Goal: Information Seeking & Learning: Learn about a topic

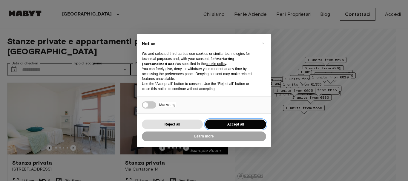
click at [231, 125] on button "Accept all" at bounding box center [235, 125] width 61 height 10
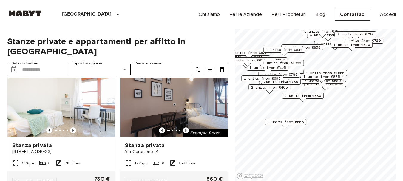
scroll to position [17, 0]
click at [72, 128] on icon "Previous image" at bounding box center [73, 131] width 6 height 6
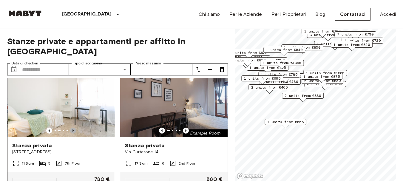
click at [72, 128] on icon "Previous image" at bounding box center [73, 131] width 6 height 6
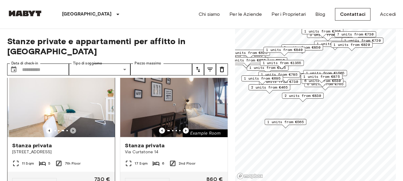
click at [72, 128] on icon "Previous image" at bounding box center [73, 131] width 6 height 6
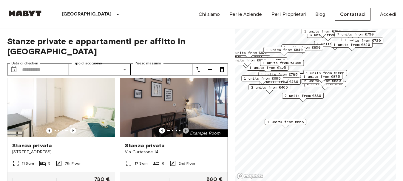
click at [183, 128] on icon "Previous image" at bounding box center [186, 131] width 6 height 6
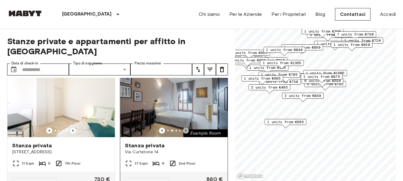
click at [183, 128] on icon "Previous image" at bounding box center [186, 131] width 6 height 6
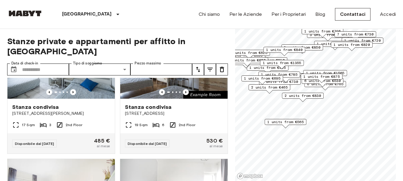
scroll to position [848, 0]
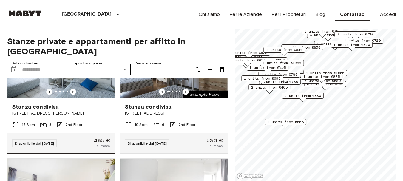
click at [92, 91] on img at bounding box center [61, 63] width 108 height 72
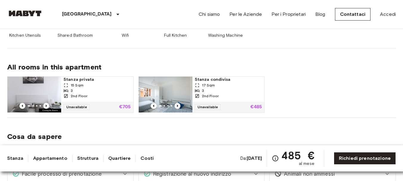
scroll to position [341, 0]
click at [174, 91] on img at bounding box center [166, 94] width 54 height 36
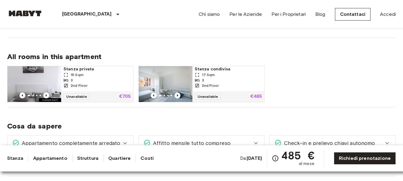
scroll to position [352, 0]
click at [48, 83] on img at bounding box center [34, 84] width 54 height 36
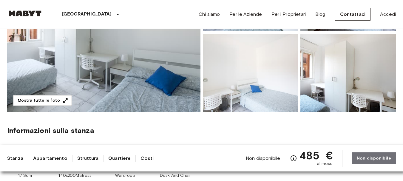
scroll to position [124, 0]
click at [158, 99] on img at bounding box center [104, 32] width 194 height 159
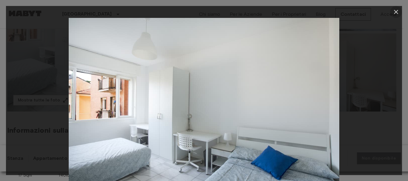
click at [398, 13] on icon "button" at bounding box center [395, 11] width 7 height 7
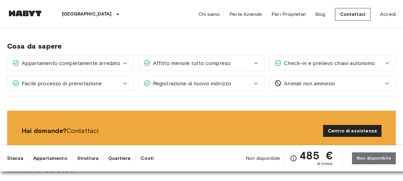
scroll to position [432, 0]
click at [255, 63] on icon at bounding box center [256, 63] width 4 height 2
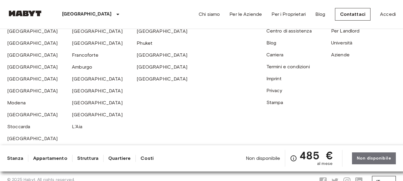
scroll to position [1412, 0]
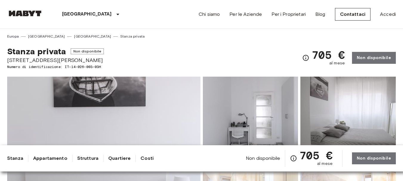
click at [341, 115] on img at bounding box center [349, 116] width 96 height 78
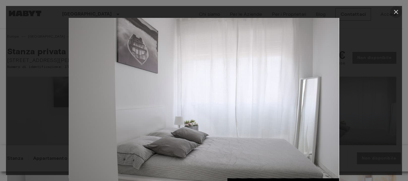
click at [396, 11] on icon "button" at bounding box center [395, 11] width 7 height 7
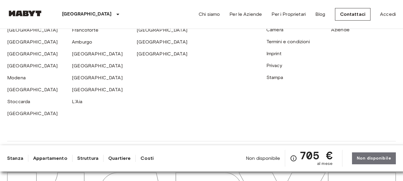
scroll to position [1364, 0]
